Goal: Task Accomplishment & Management: Manage account settings

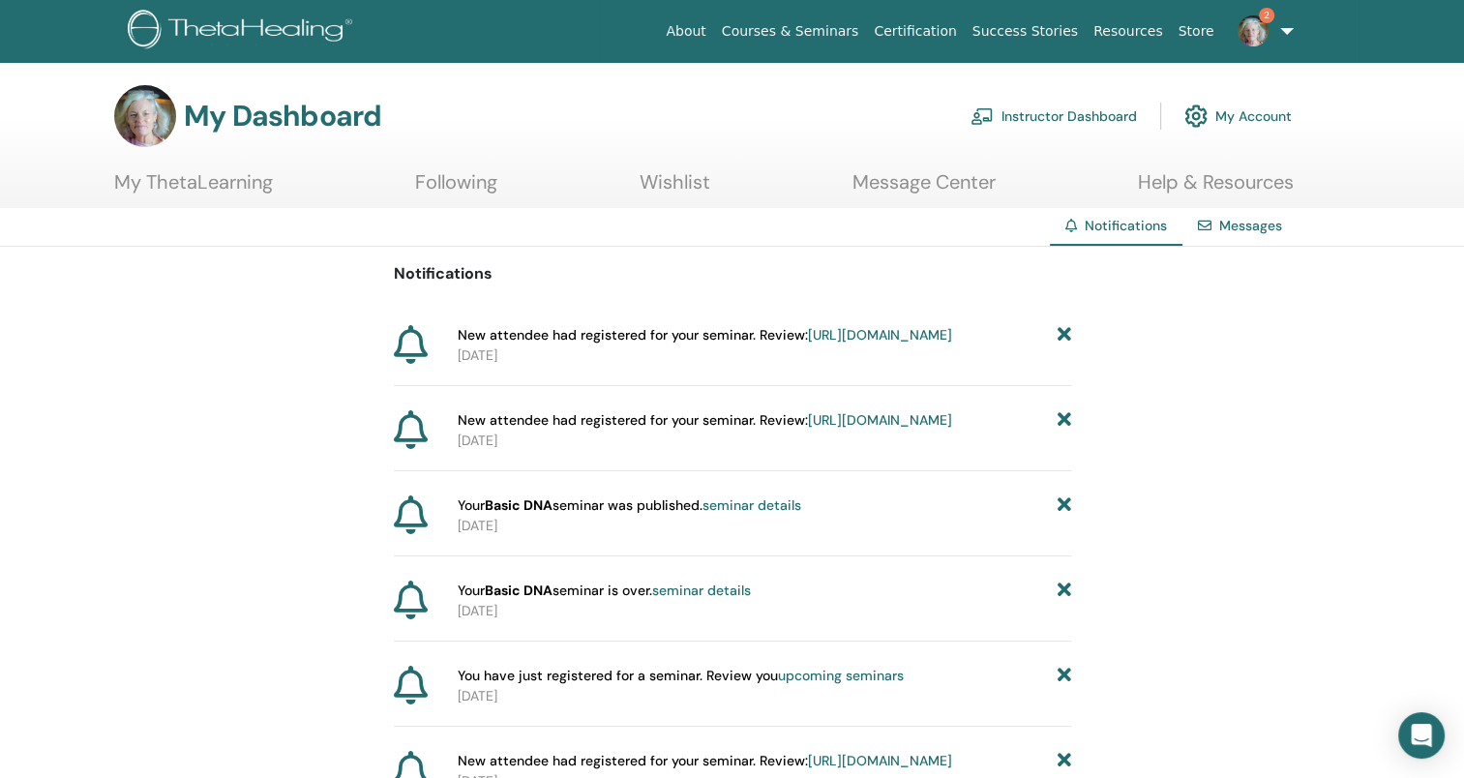
click at [703, 337] on span "New attendee had registered for your seminar. Review: [URL][DOMAIN_NAME]" at bounding box center [705, 335] width 494 height 20
drag, startPoint x: 703, startPoint y: 337, endPoint x: 614, endPoint y: 356, distance: 90.2
click at [808, 344] on link "[URL][DOMAIN_NAME]" at bounding box center [880, 334] width 144 height 17
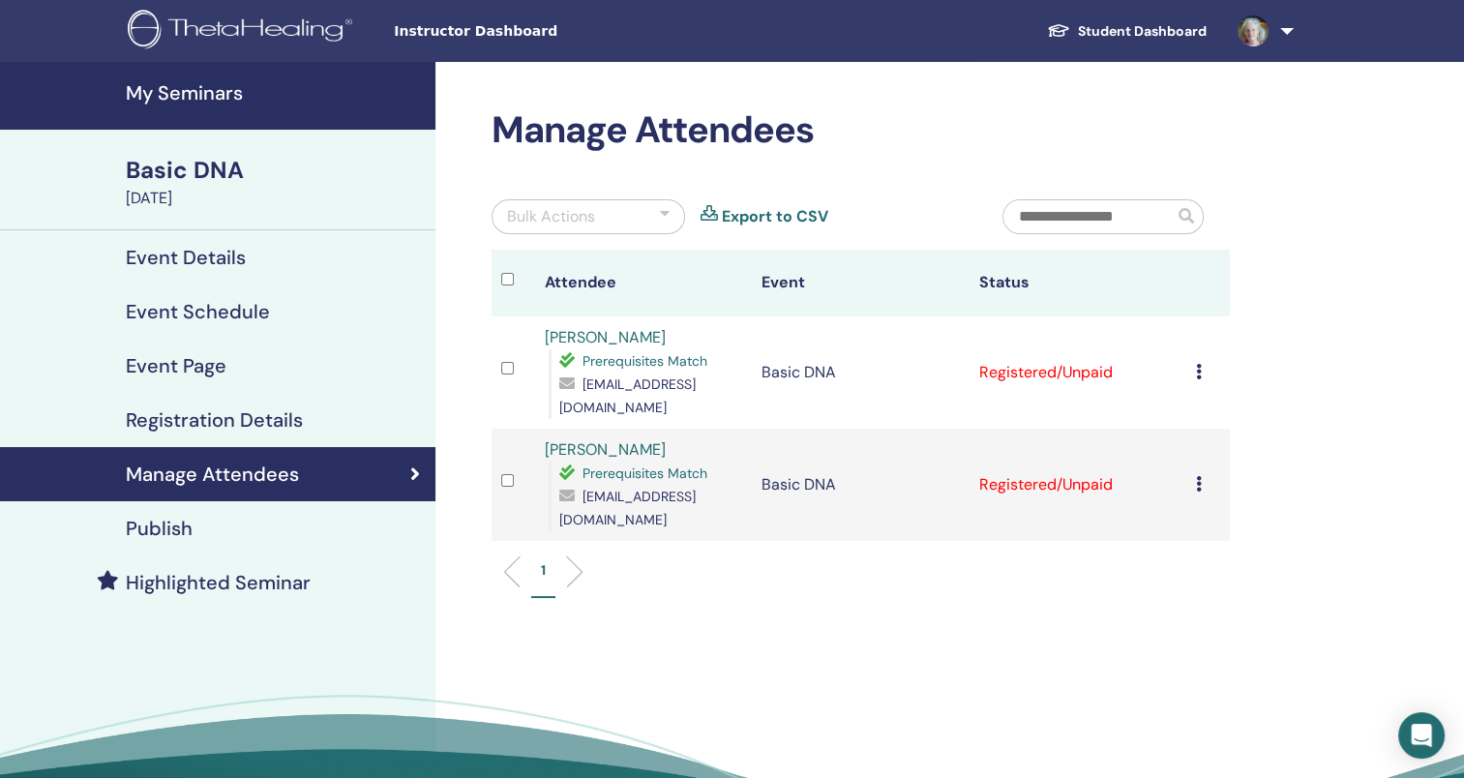
click at [1198, 374] on icon at bounding box center [1199, 371] width 6 height 15
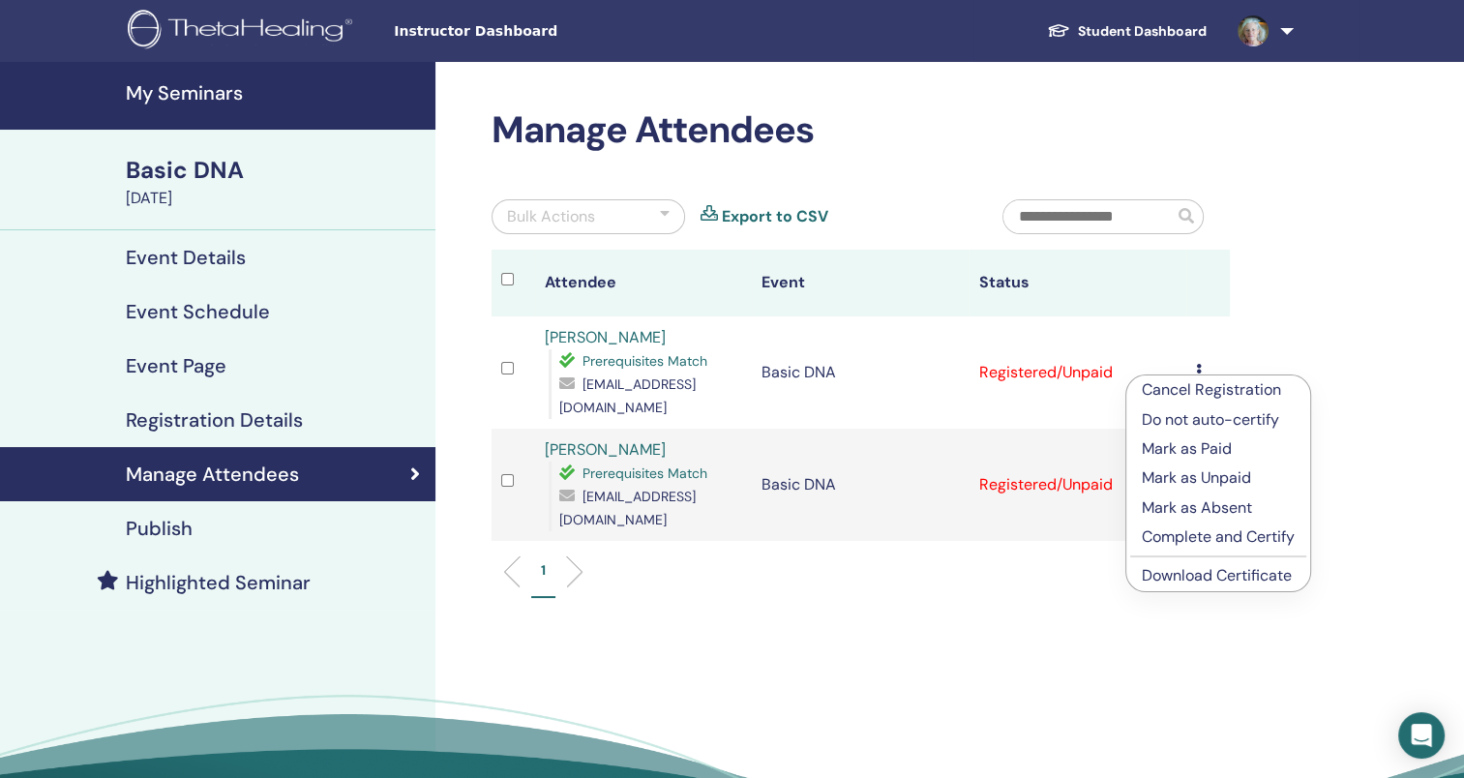
click at [1172, 451] on p "Mark as Paid" at bounding box center [1218, 448] width 153 height 23
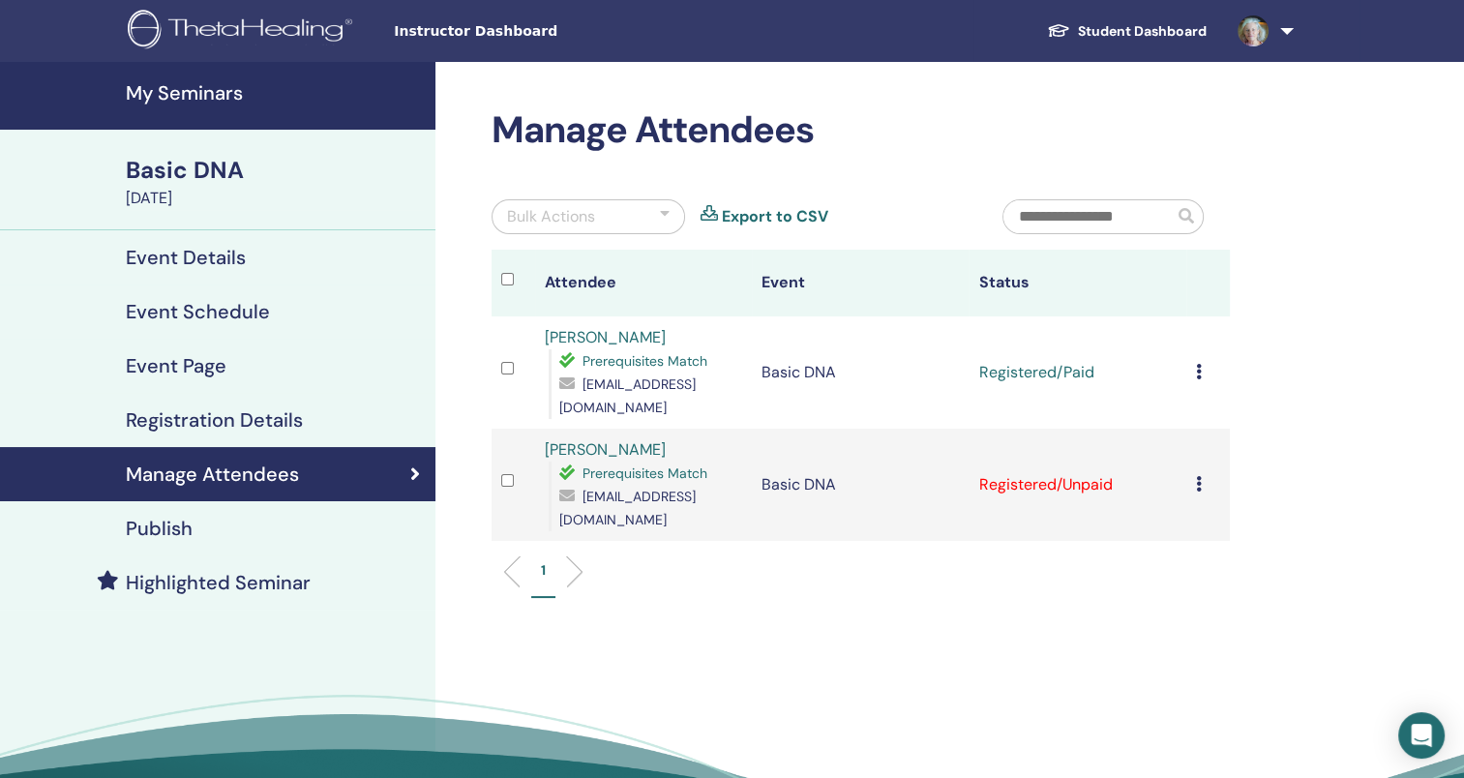
click at [1191, 481] on td "Cancel Registration Do not auto-certify Mark as Paid Mark as Unpaid Mark as Abs…" at bounding box center [1208, 485] width 44 height 112
click at [1198, 485] on icon at bounding box center [1199, 483] width 6 height 15
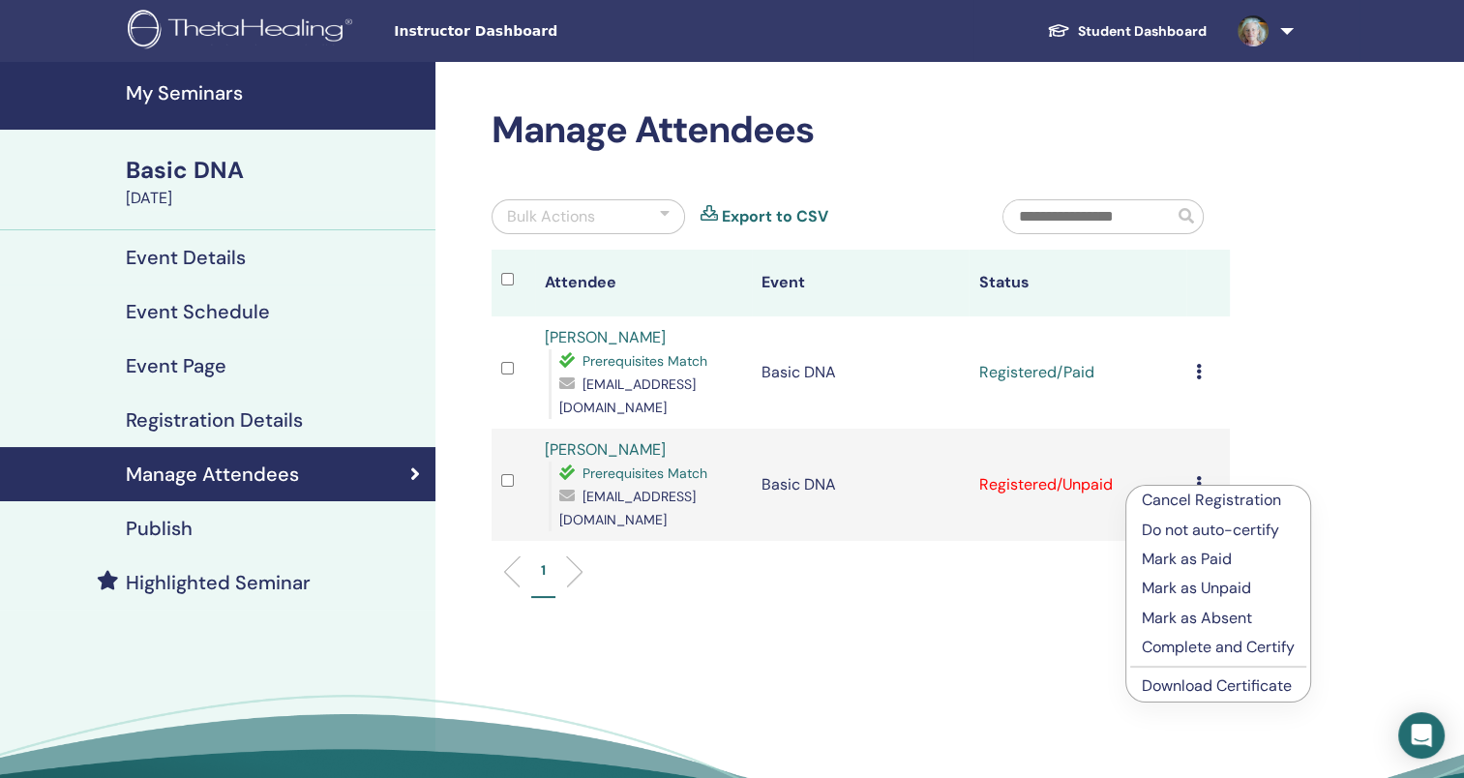
click at [1207, 558] on p "Mark as Paid" at bounding box center [1218, 559] width 153 height 23
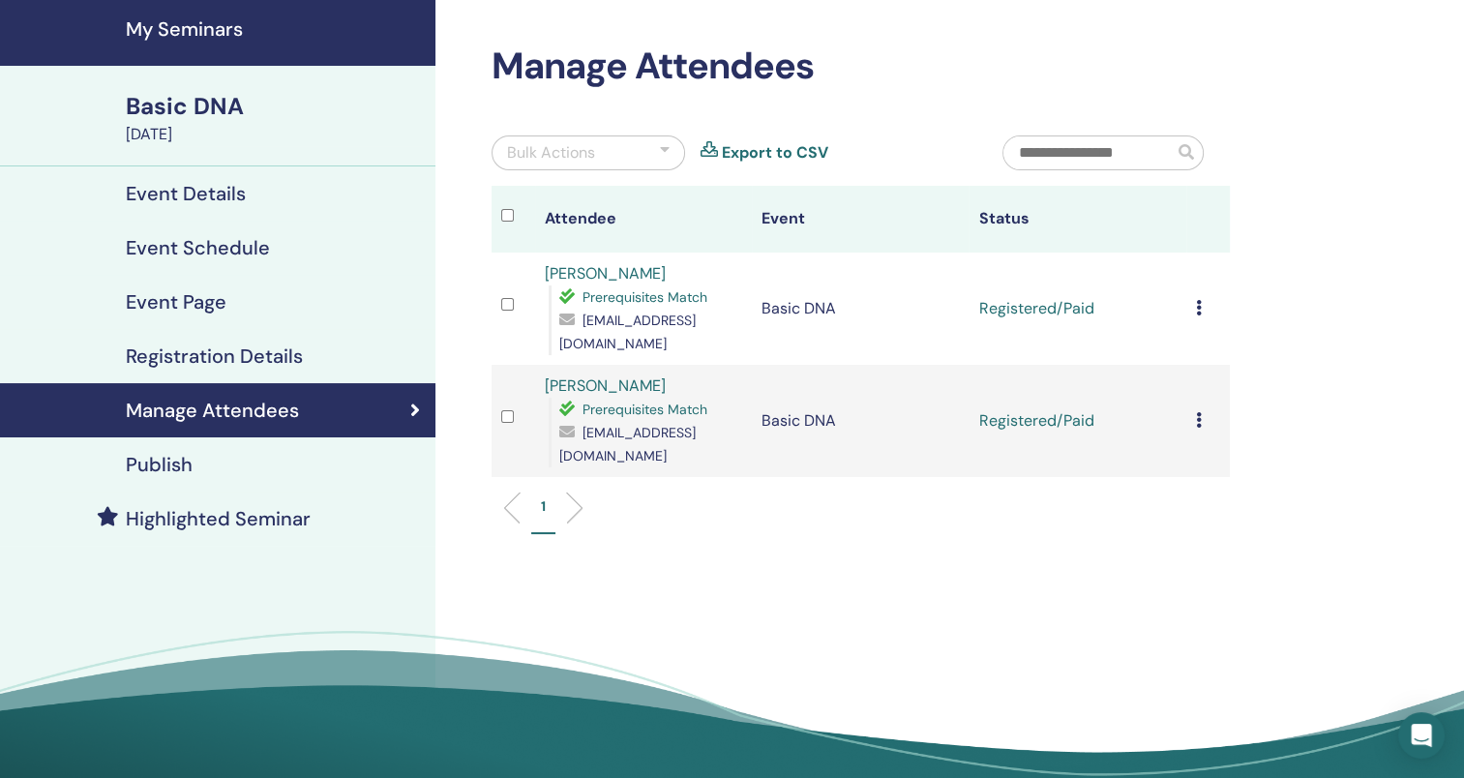
scroll to position [194, 0]
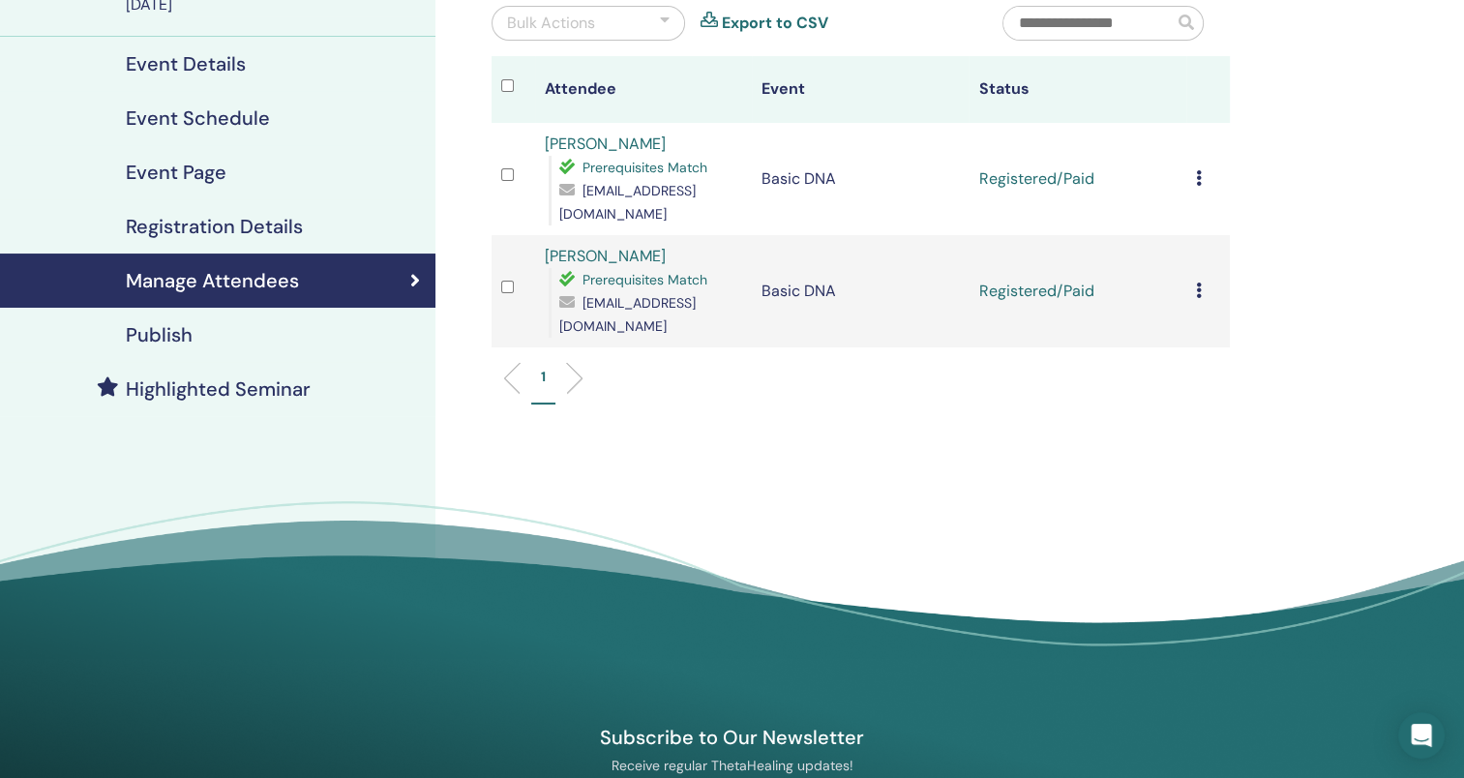
click at [255, 231] on h4 "Registration Details" at bounding box center [214, 226] width 177 height 23
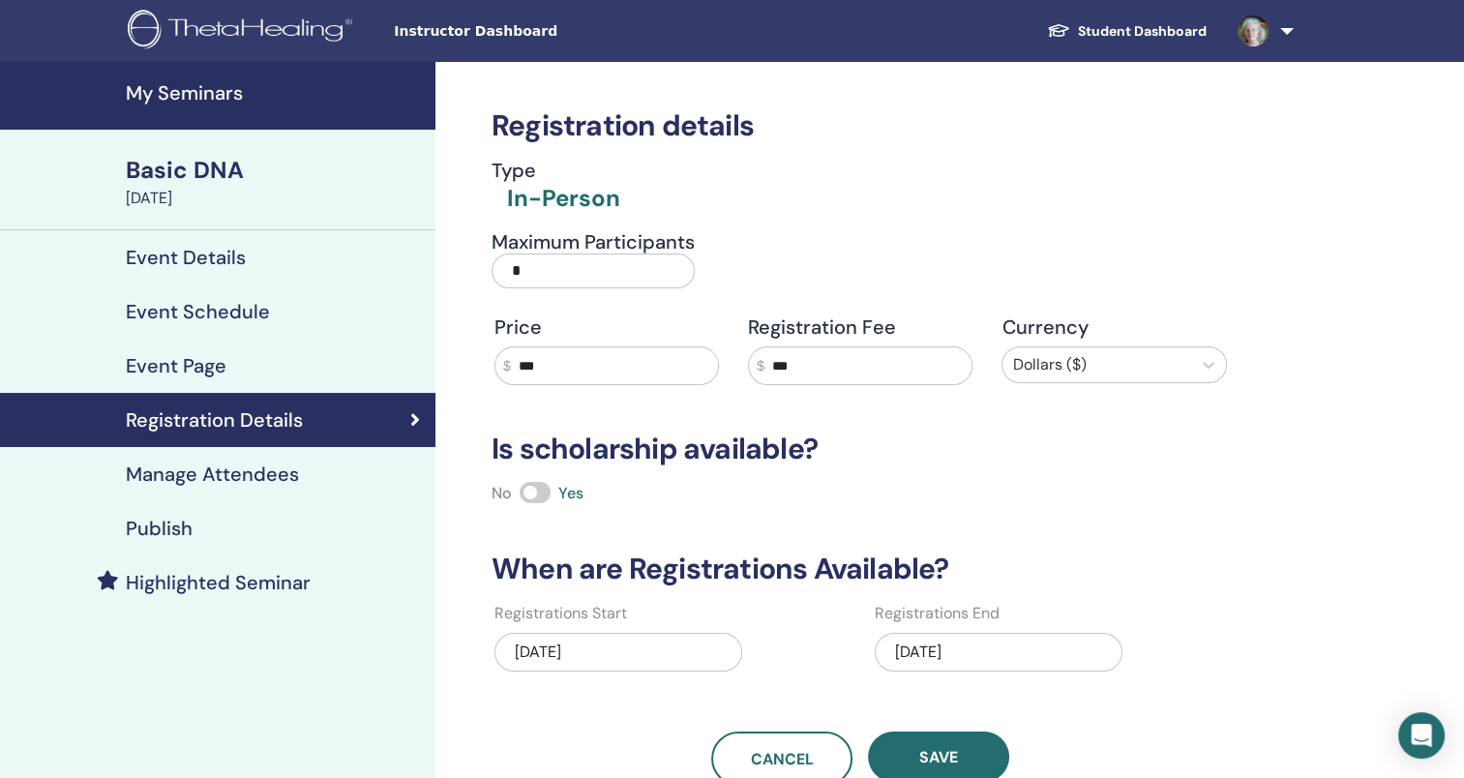
click at [201, 362] on h4 "Event Page" at bounding box center [176, 365] width 101 height 23
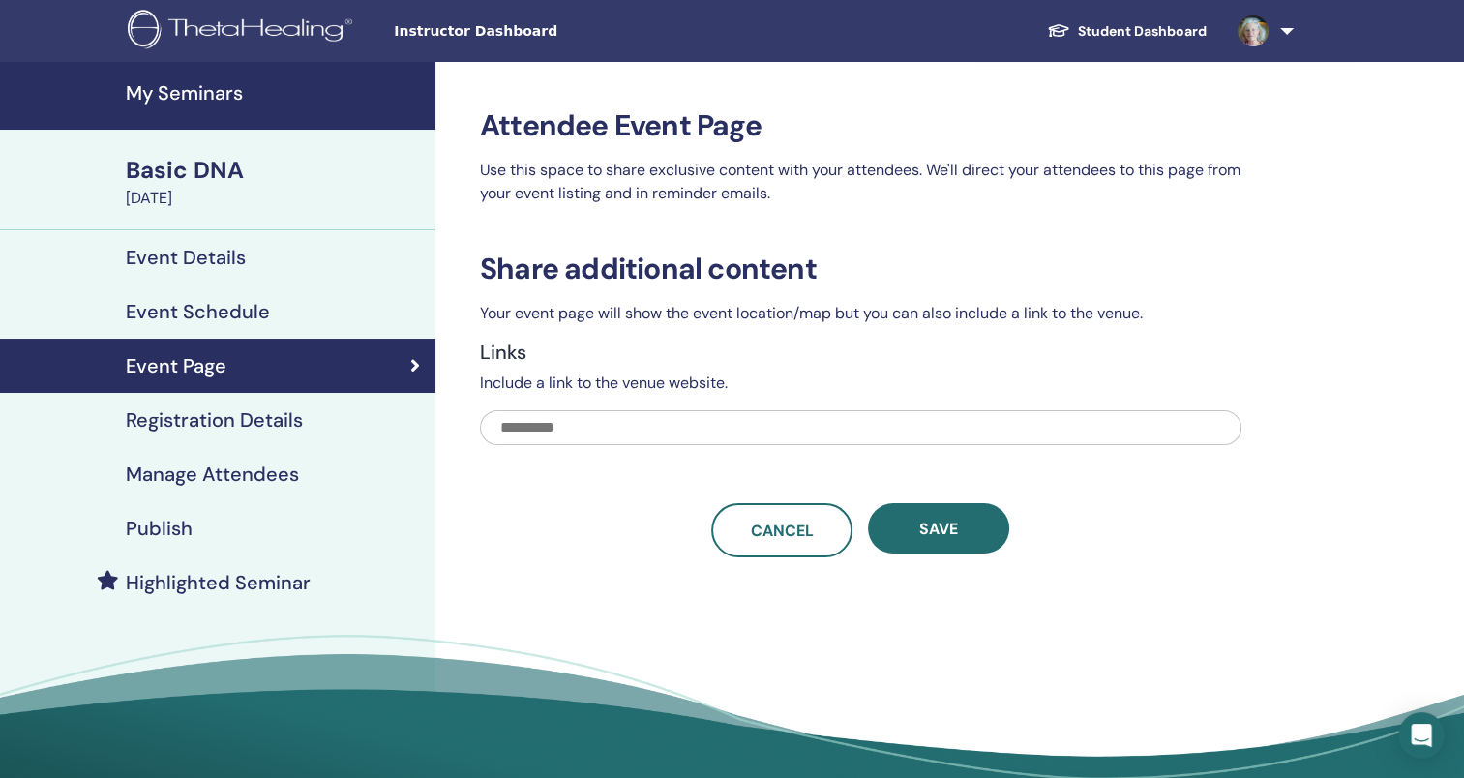
click at [612, 430] on input "text" at bounding box center [861, 427] width 762 height 35
drag, startPoint x: 538, startPoint y: 422, endPoint x: 461, endPoint y: 432, distance: 78.0
click at [461, 432] on div "Attendee Event Page Use this space to share exclusive content with your attende…" at bounding box center [923, 445] width 976 height 766
paste input "**********"
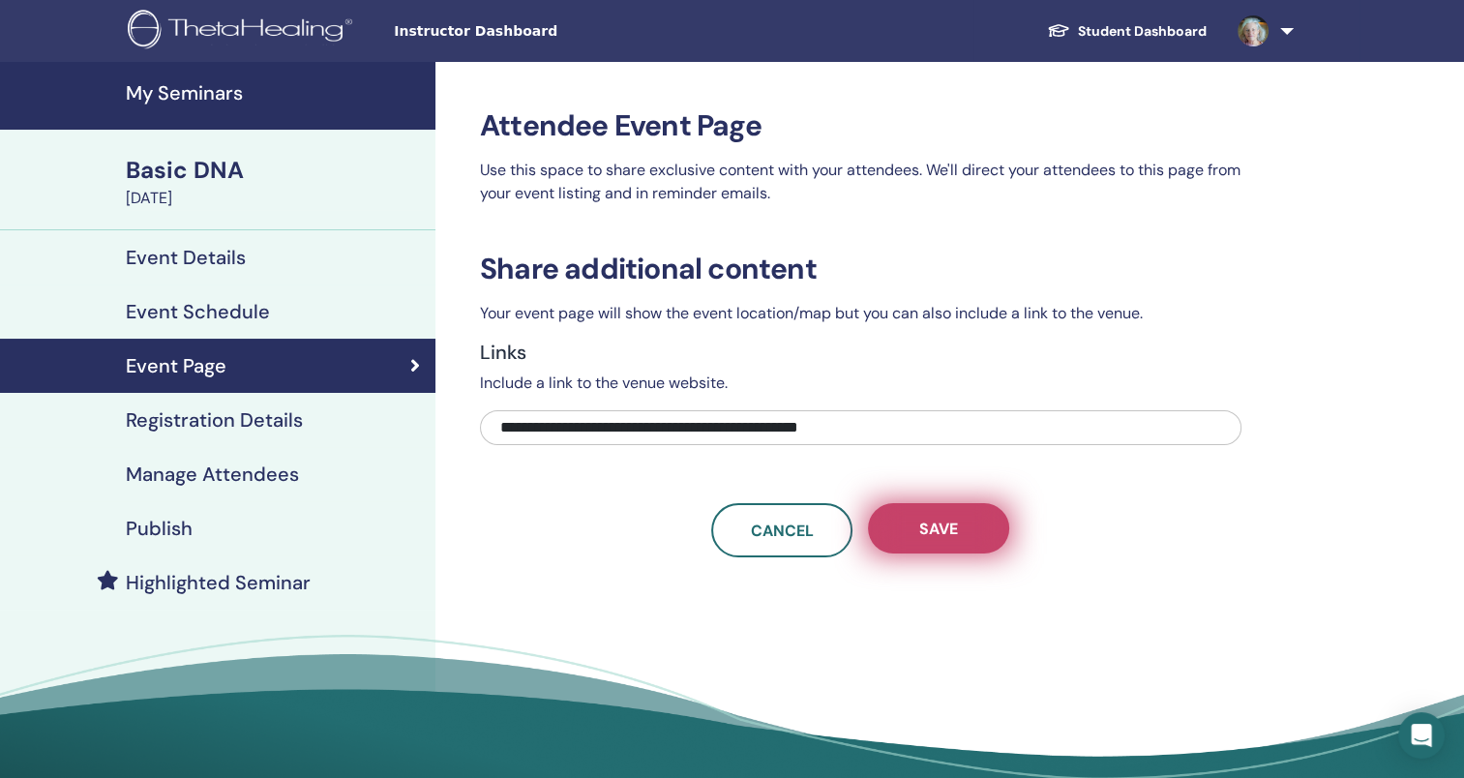
type input "**********"
click at [952, 526] on span "Save" at bounding box center [938, 529] width 39 height 20
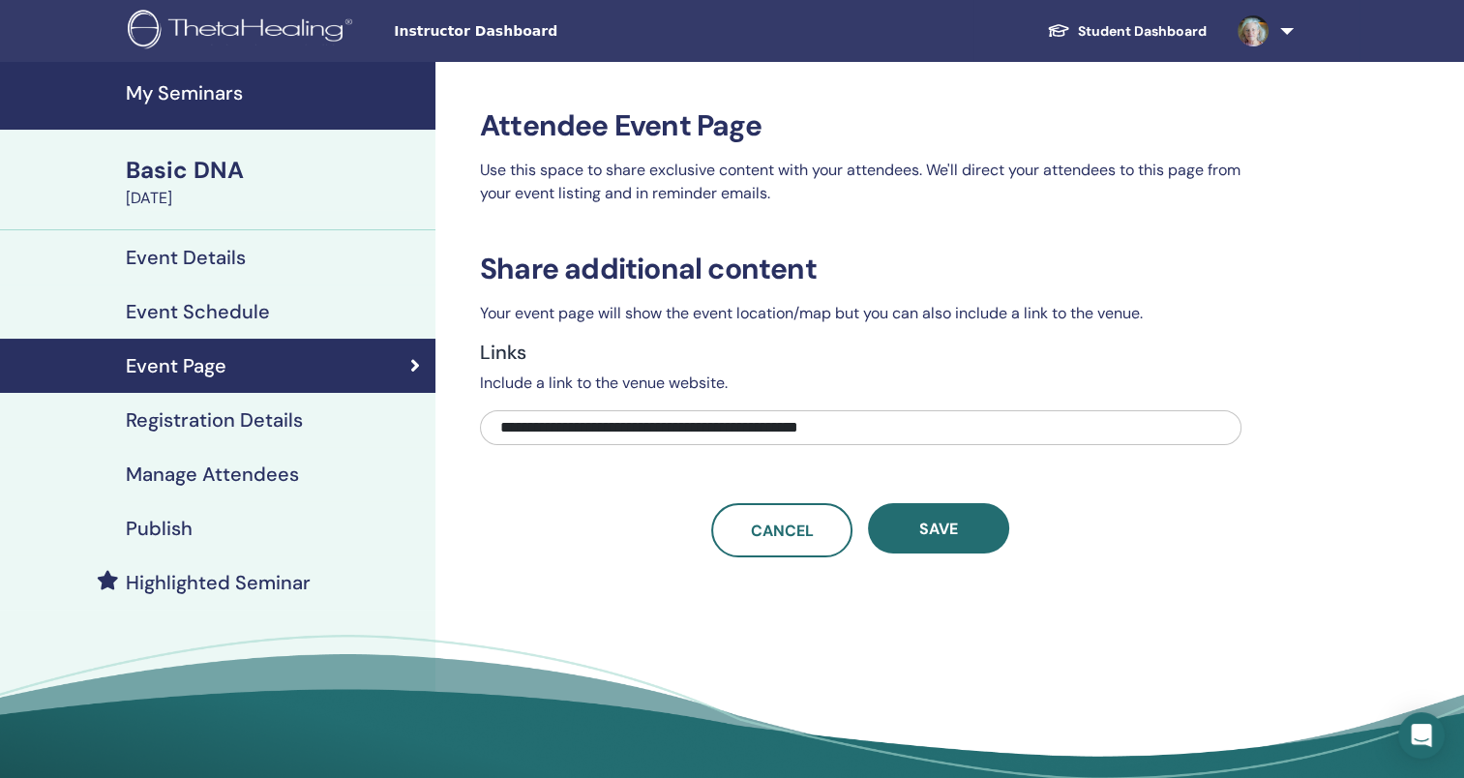
click at [194, 256] on h4 "Event Details" at bounding box center [186, 257] width 120 height 23
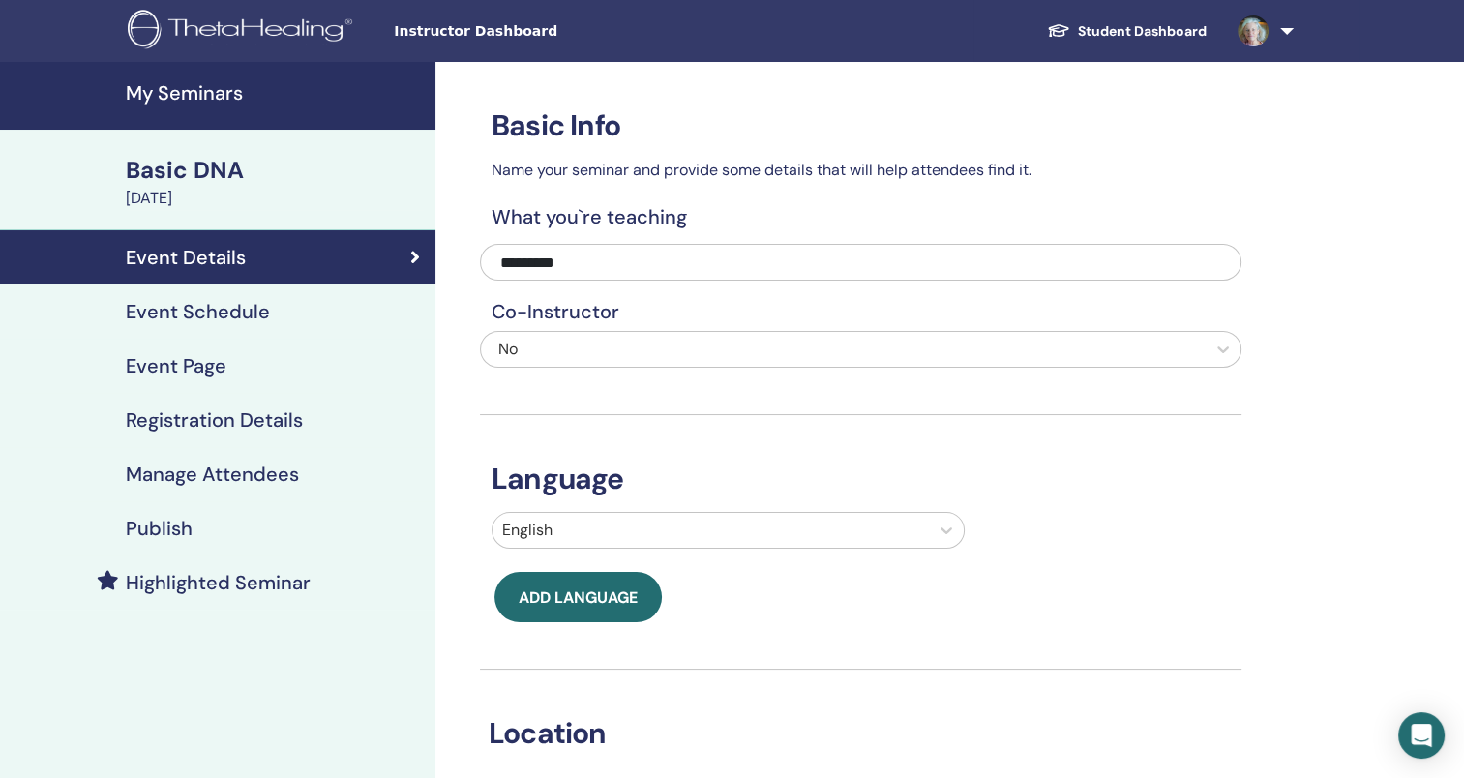
click at [150, 535] on h4 "Publish" at bounding box center [159, 528] width 67 height 23
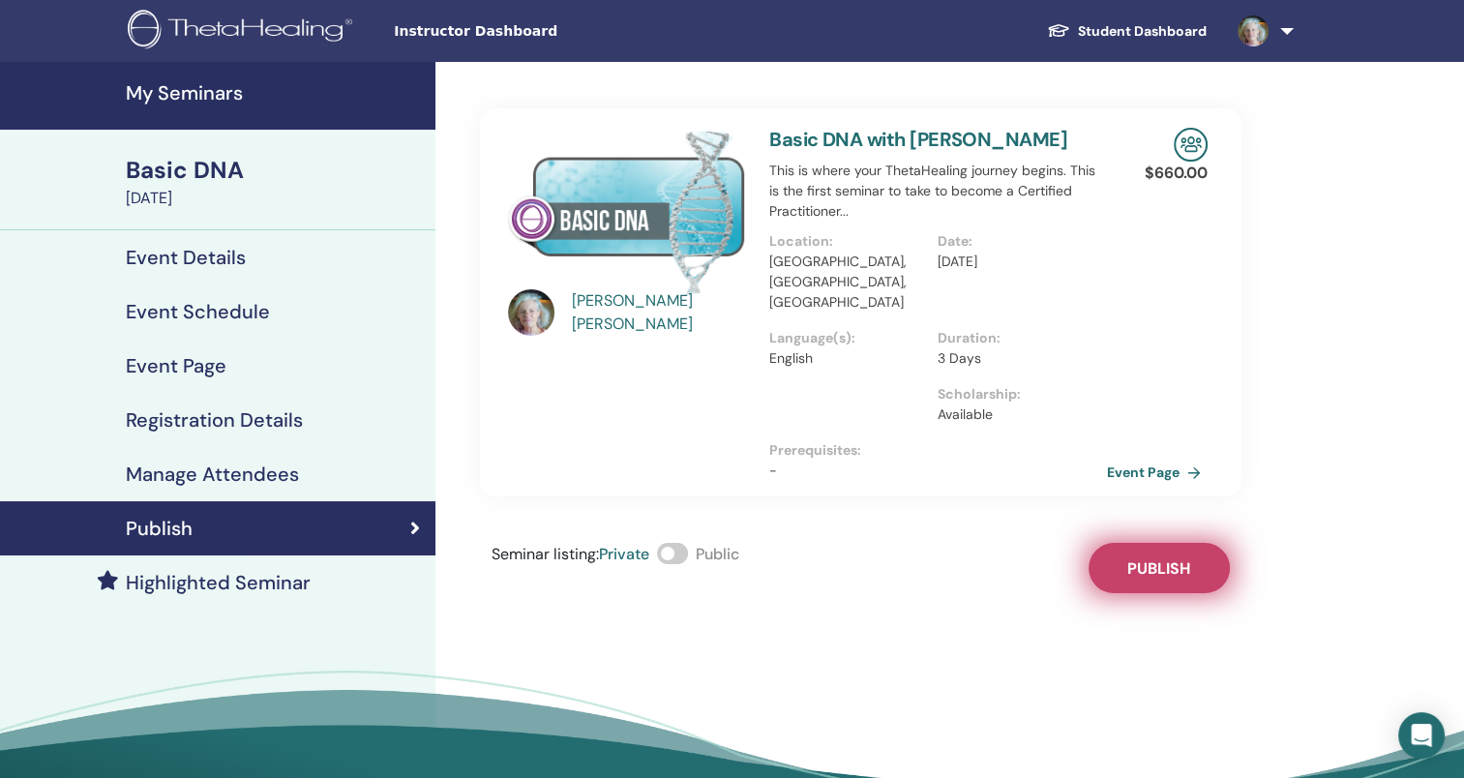
click at [1181, 558] on span "Publish" at bounding box center [1158, 568] width 63 height 20
click at [688, 543] on span at bounding box center [672, 553] width 31 height 21
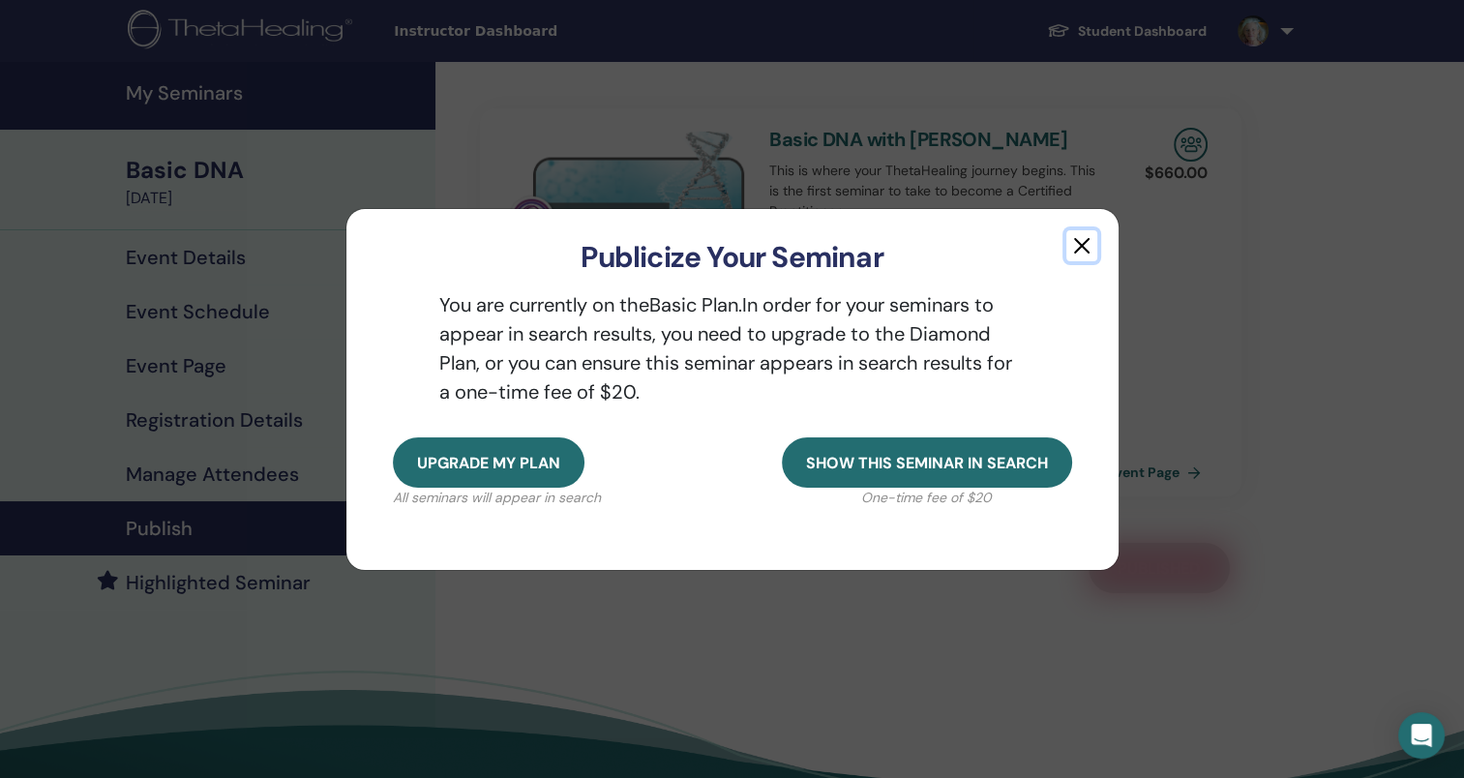
click at [1082, 243] on button "button" at bounding box center [1081, 245] width 31 height 31
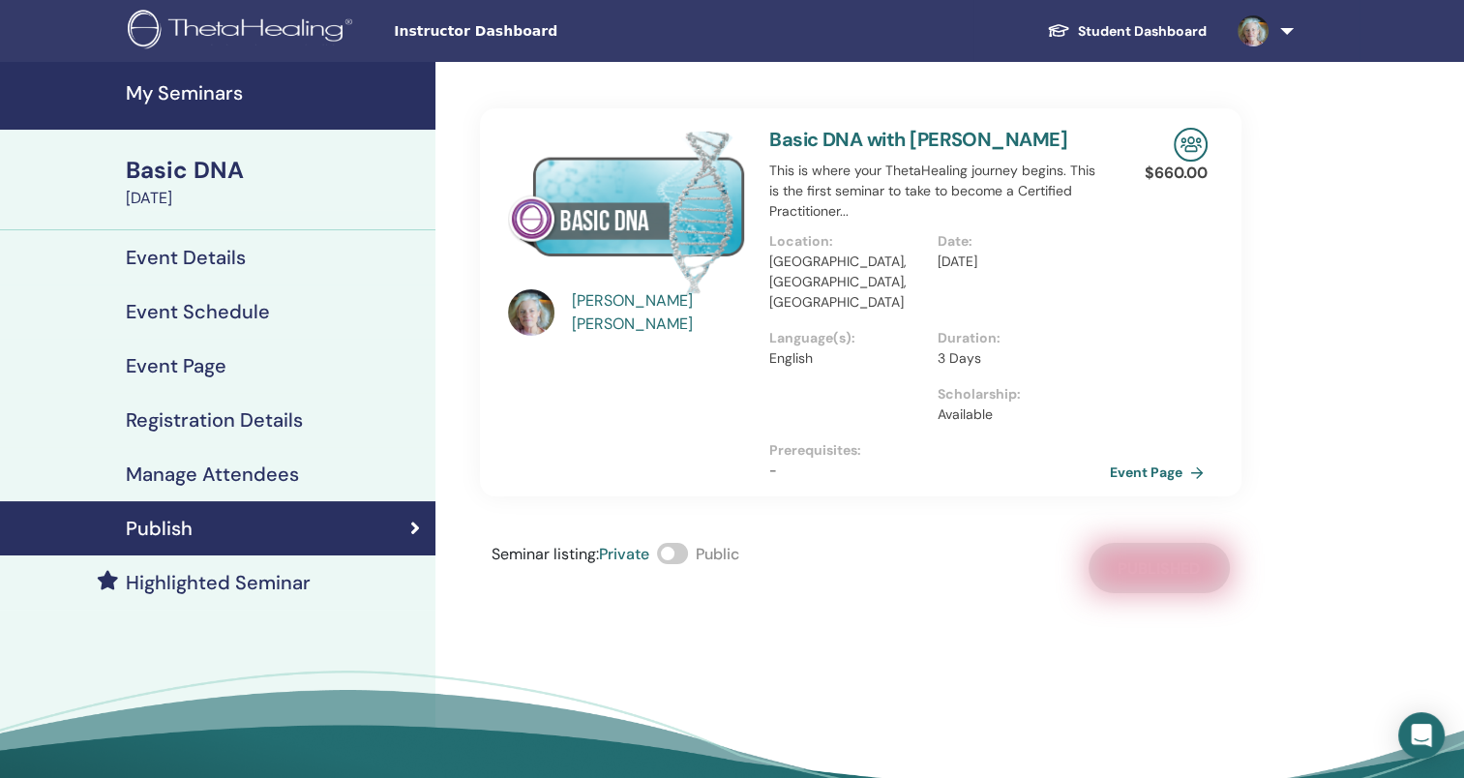
click at [1169, 458] on link "Event Page" at bounding box center [1161, 472] width 102 height 29
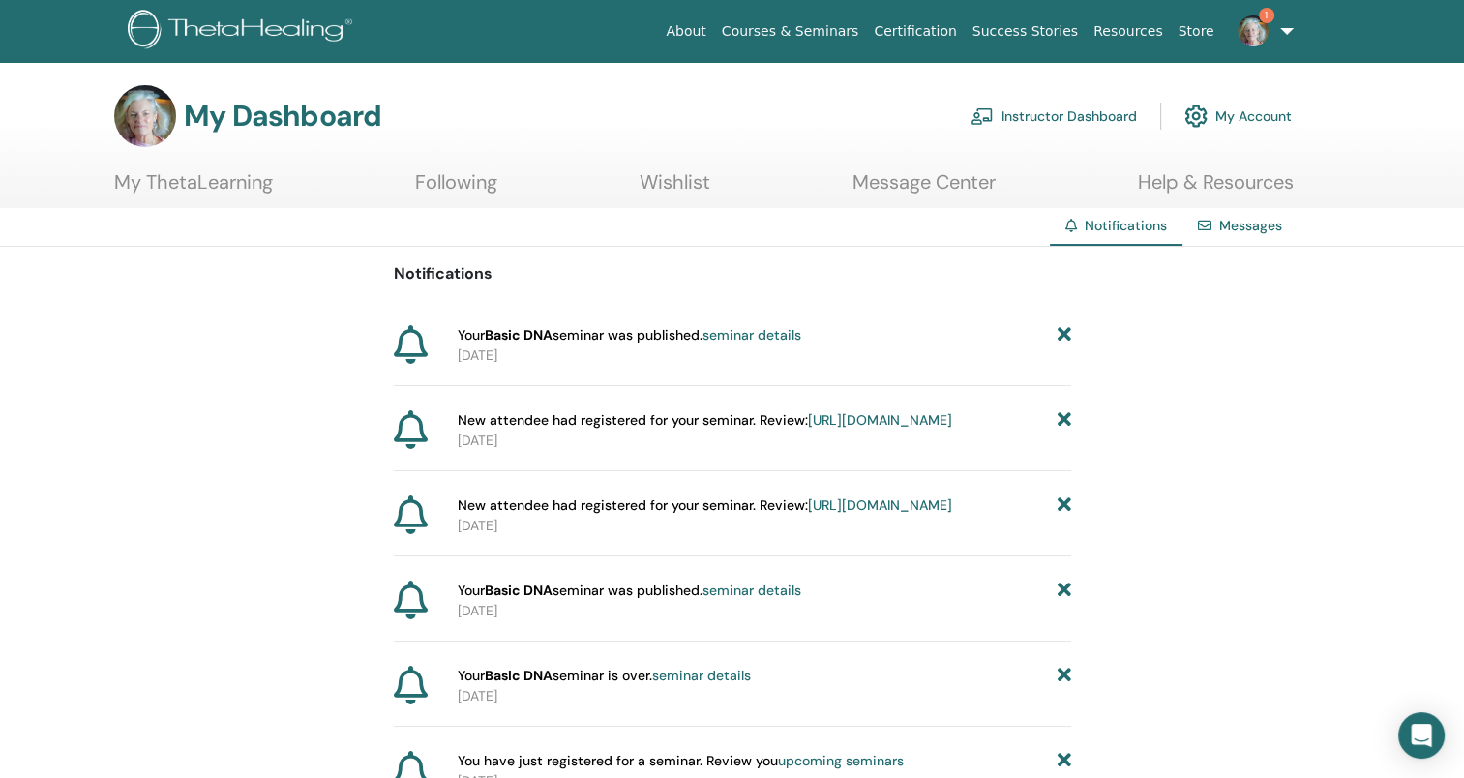
click at [743, 429] on span "New attendee had registered for your seminar. Review: [URL][DOMAIN_NAME]" at bounding box center [705, 420] width 494 height 20
click at [808, 429] on link "[URL][DOMAIN_NAME]" at bounding box center [880, 419] width 144 height 17
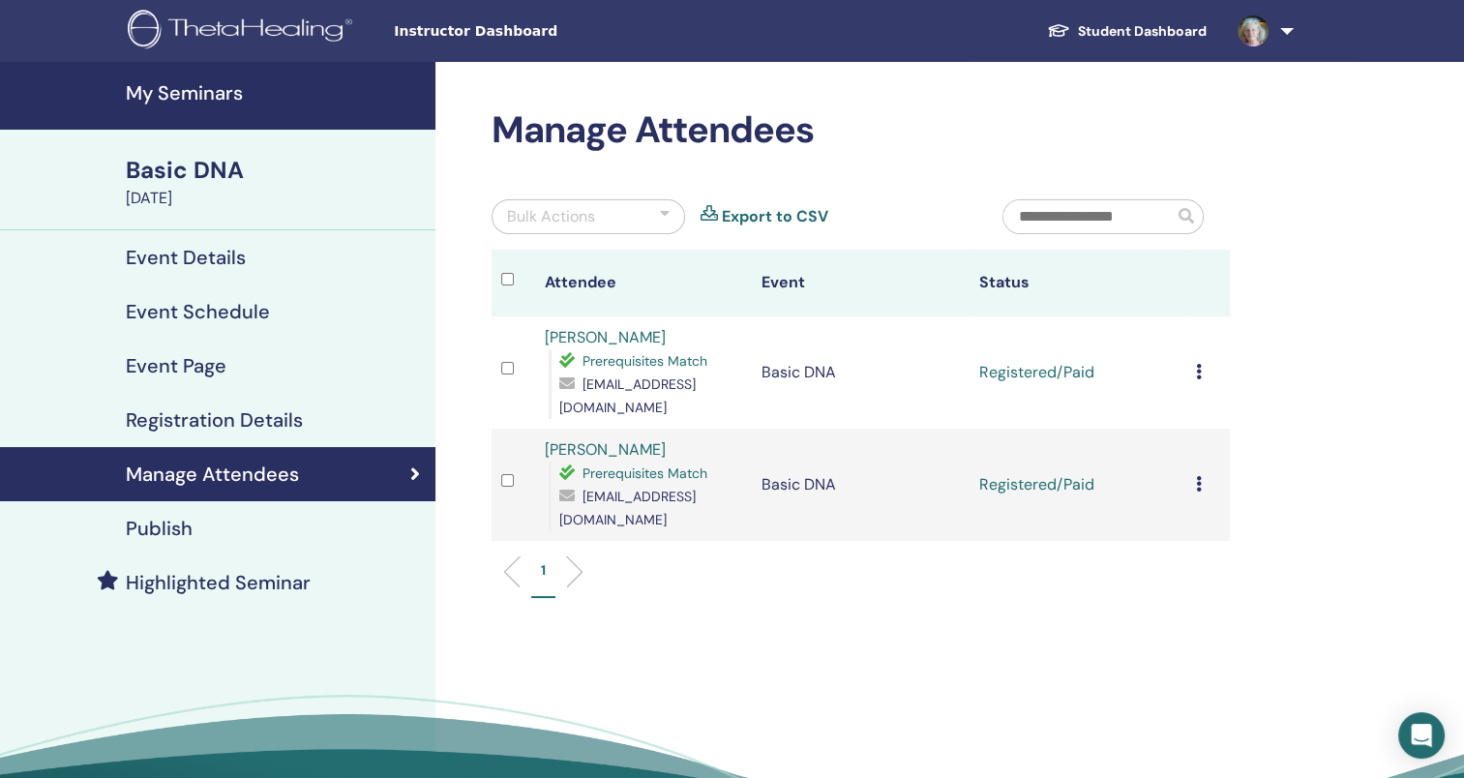
scroll to position [290, 0]
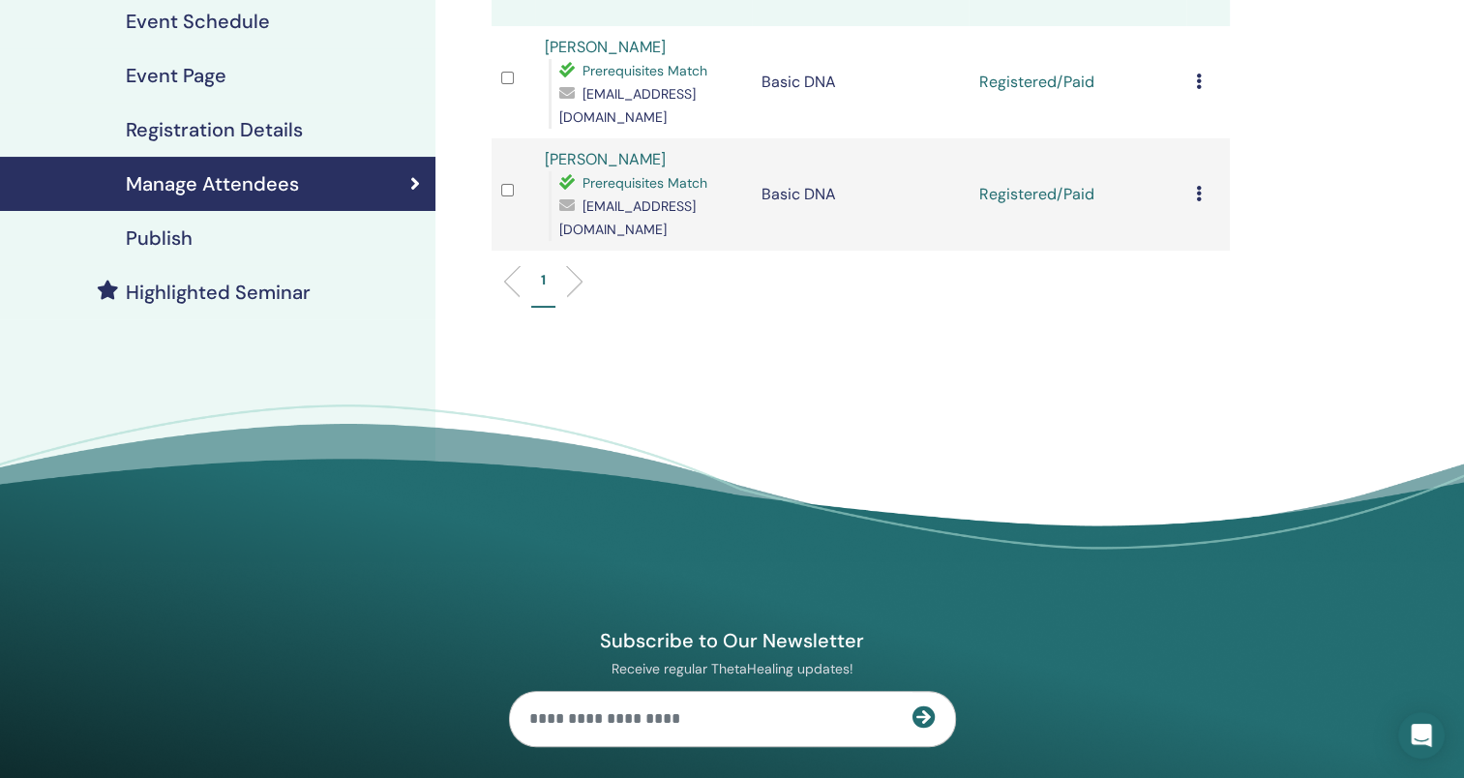
click at [577, 284] on li at bounding box center [567, 281] width 33 height 33
click at [509, 284] on li at bounding box center [519, 281] width 33 height 33
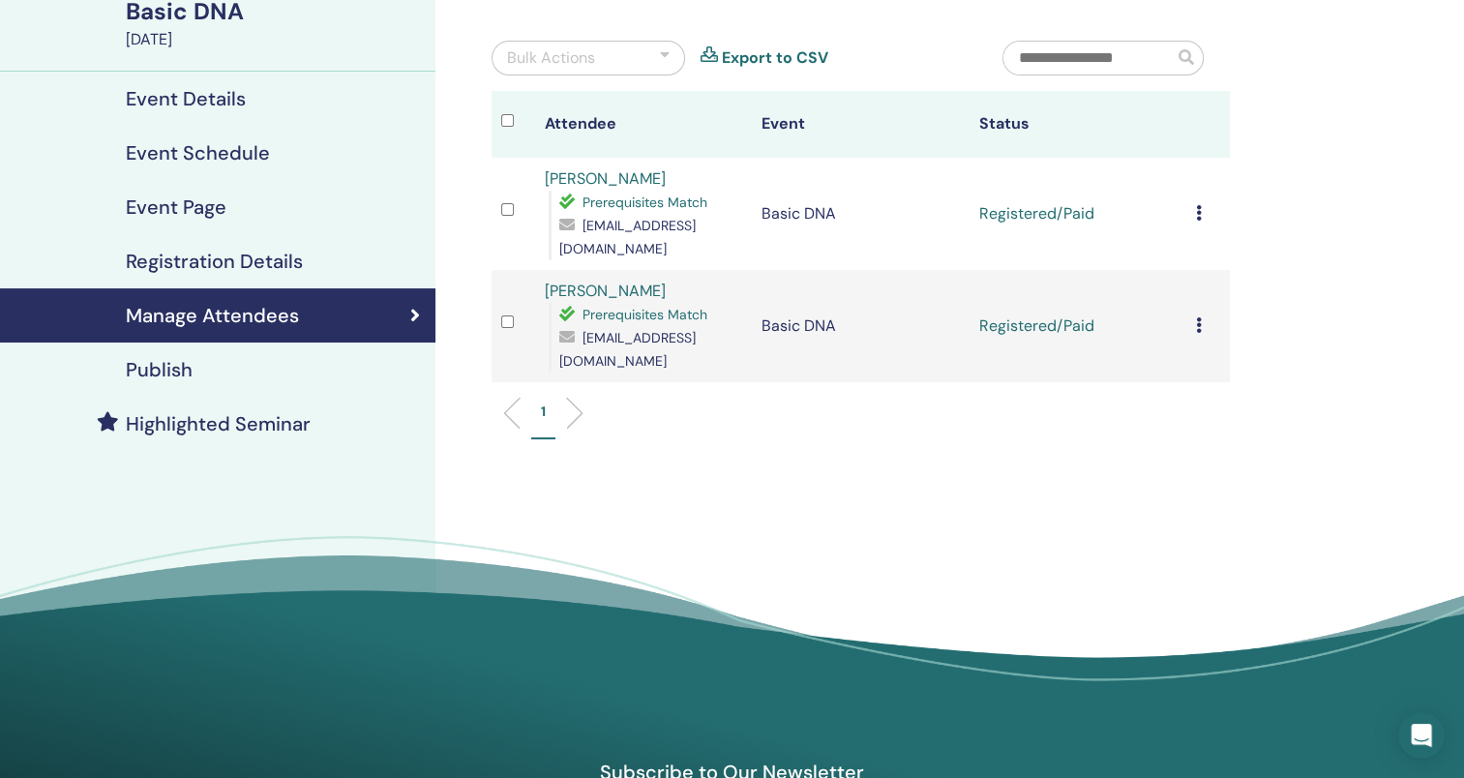
scroll to position [0, 0]
